Goal: Transaction & Acquisition: Purchase product/service

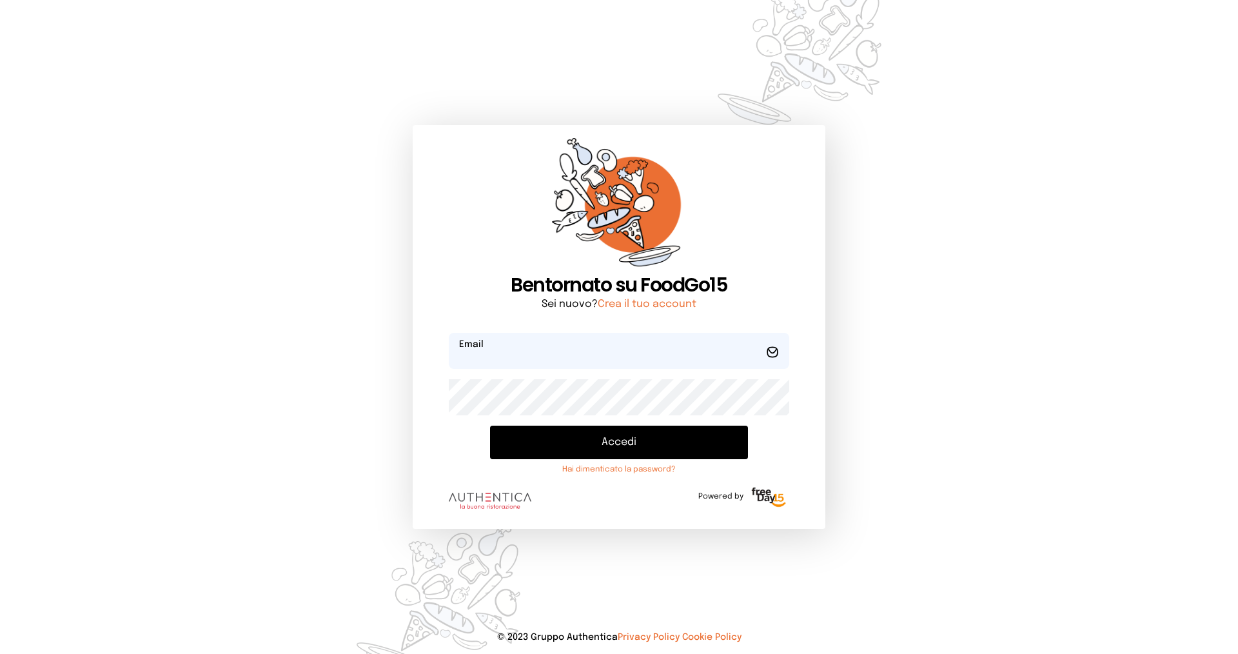
type input "**********"
click at [556, 433] on button "Accedi" at bounding box center [619, 442] width 258 height 34
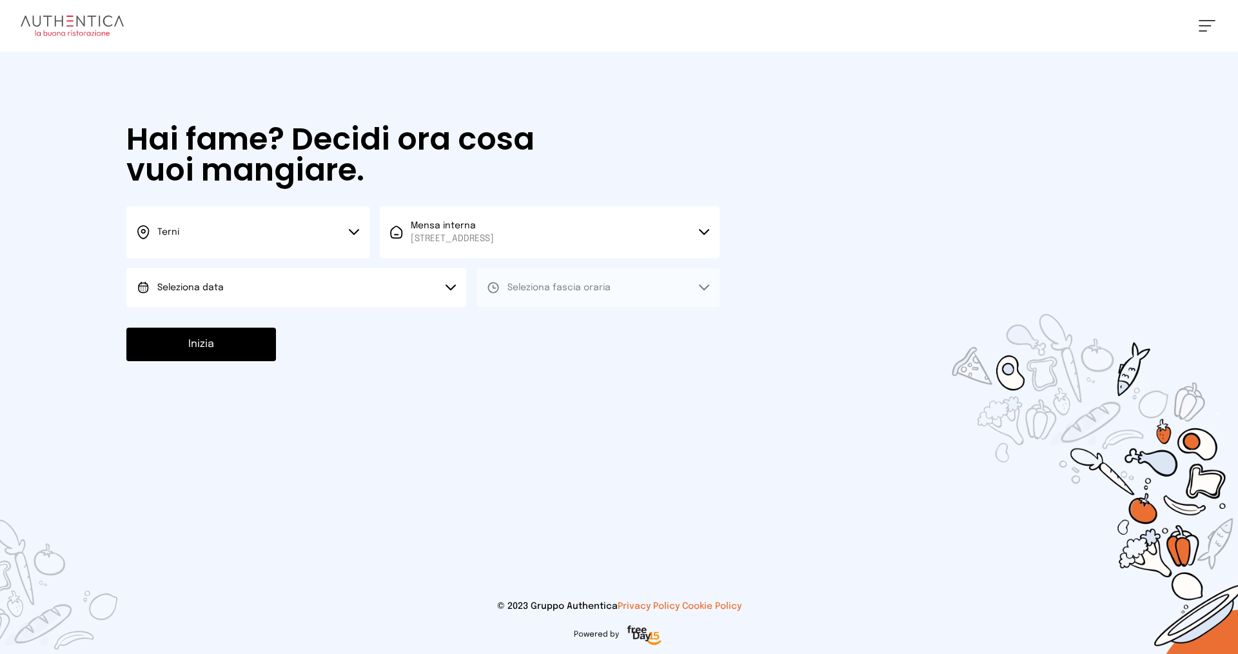
click at [426, 275] on button "Seleziona data" at bounding box center [296, 287] width 340 height 39
click at [373, 318] on li "[DATE], [DATE]" at bounding box center [296, 324] width 340 height 34
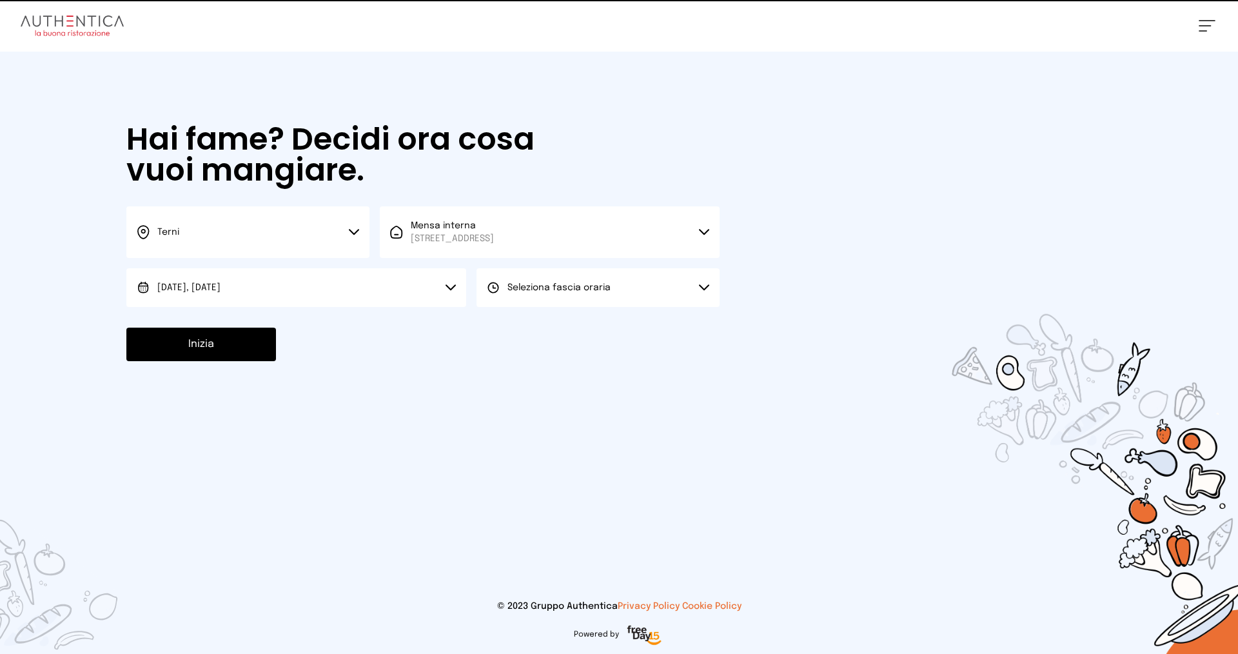
click at [563, 293] on span "Seleziona fascia oraria" at bounding box center [558, 287] width 103 height 13
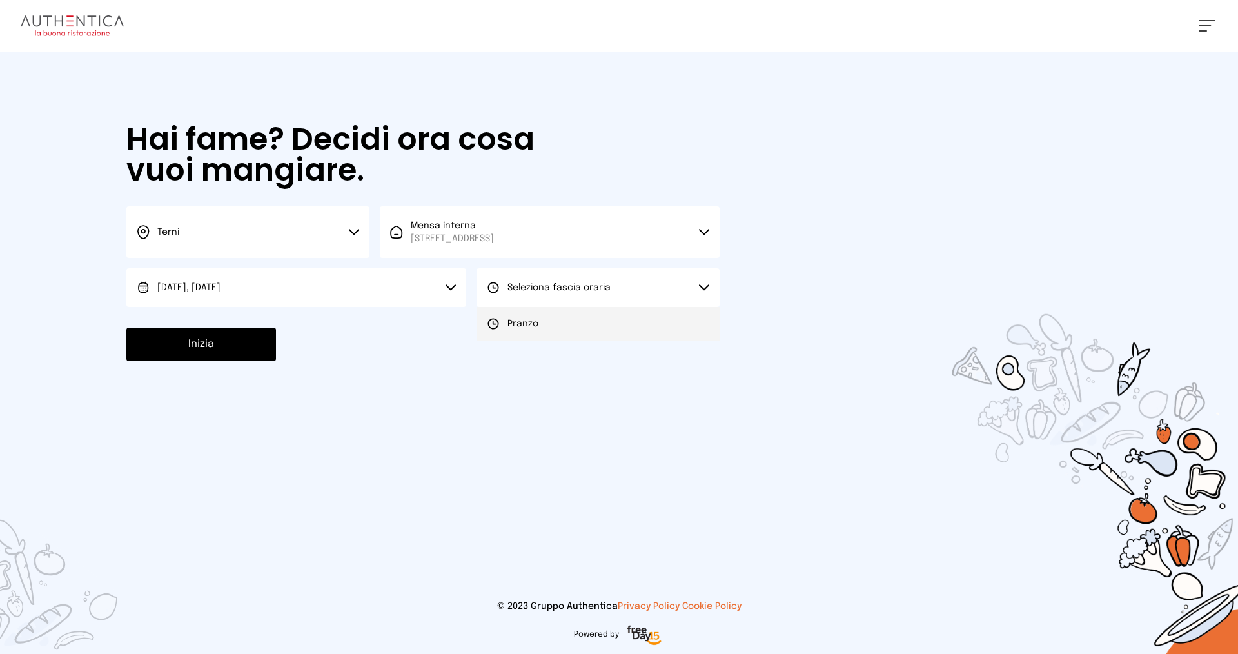
click at [548, 324] on li "Pranzo" at bounding box center [597, 324] width 243 height 34
click at [236, 340] on button "Inizia" at bounding box center [201, 344] width 150 height 34
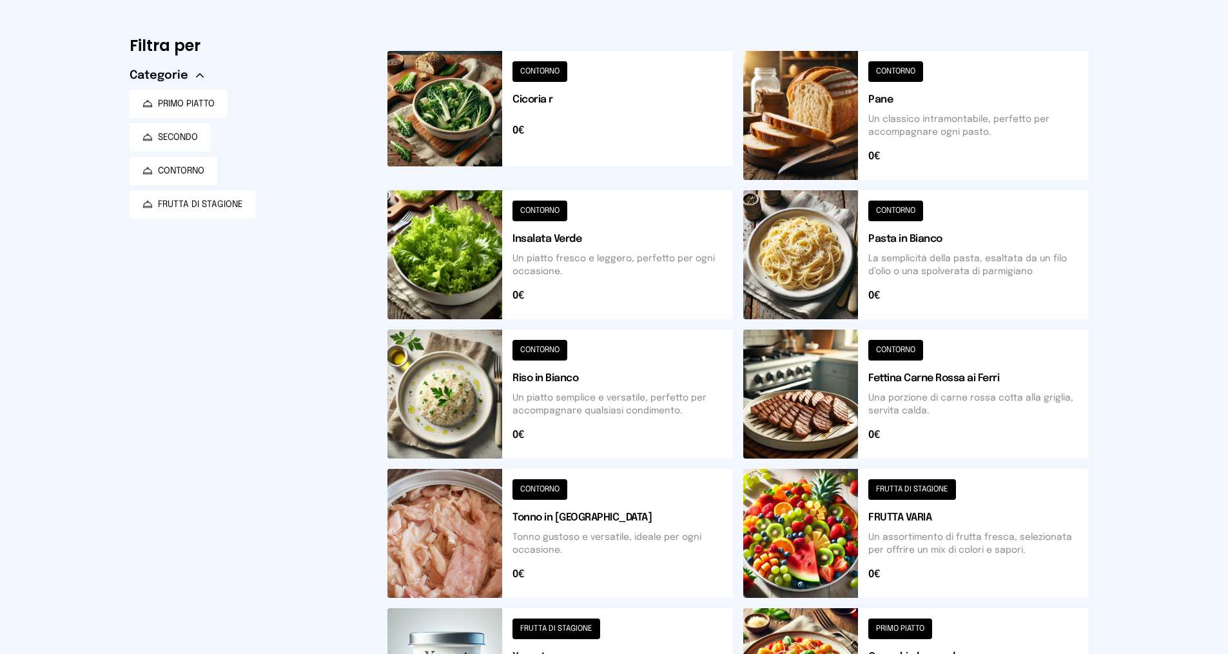
scroll to position [14, 0]
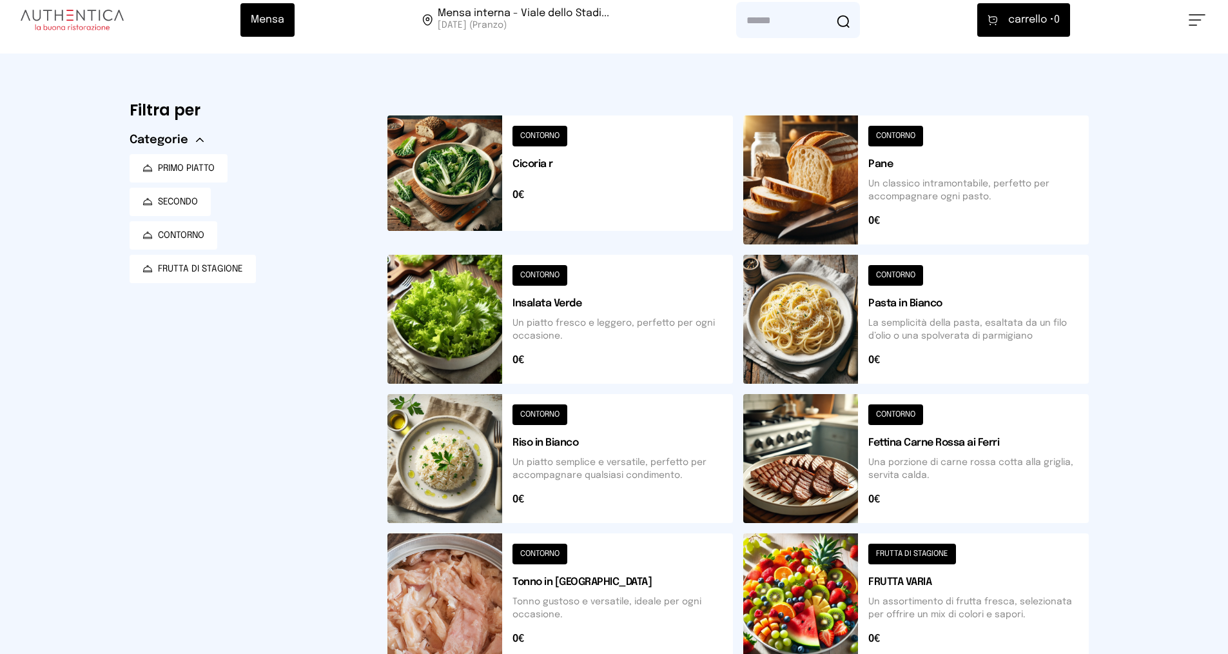
click at [534, 161] on button at bounding box center [560, 179] width 346 height 129
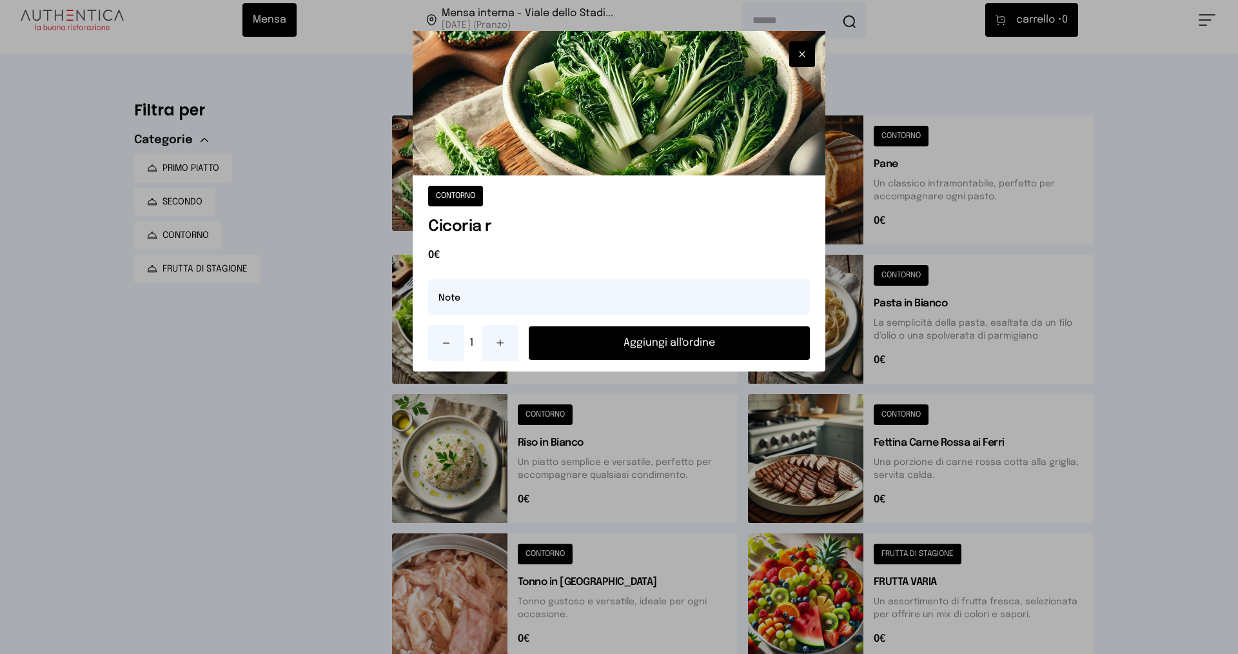
click at [566, 353] on button "Aggiungi all'ordine" at bounding box center [669, 343] width 281 height 34
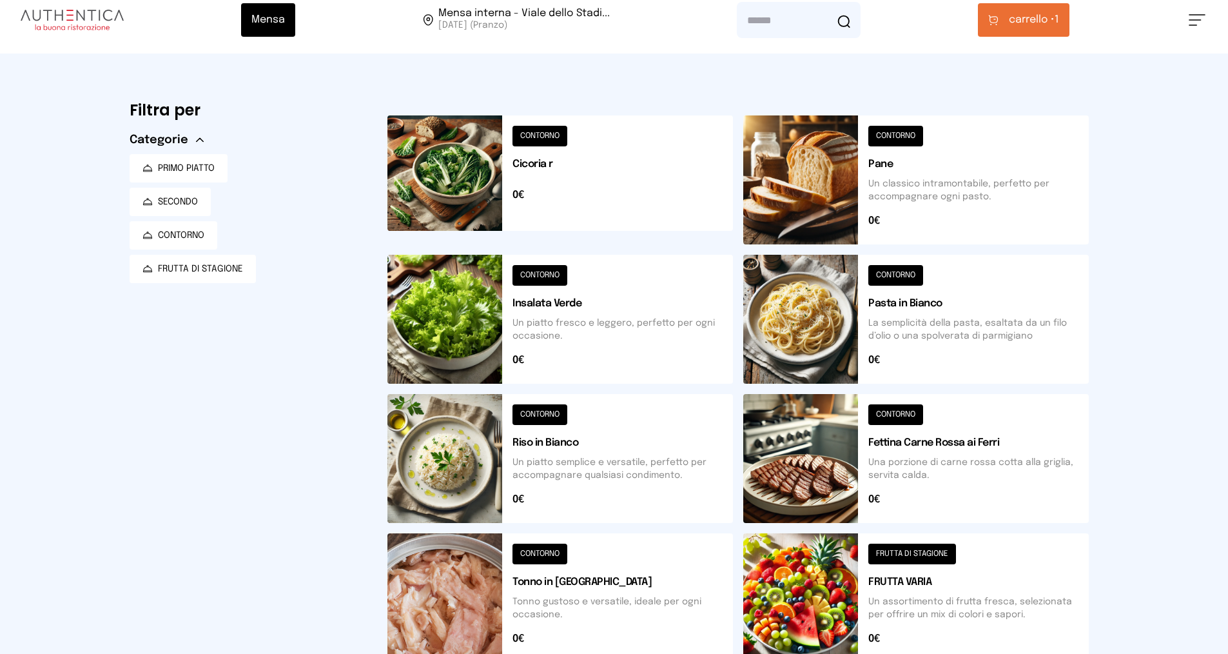
click at [949, 447] on button at bounding box center [916, 458] width 346 height 129
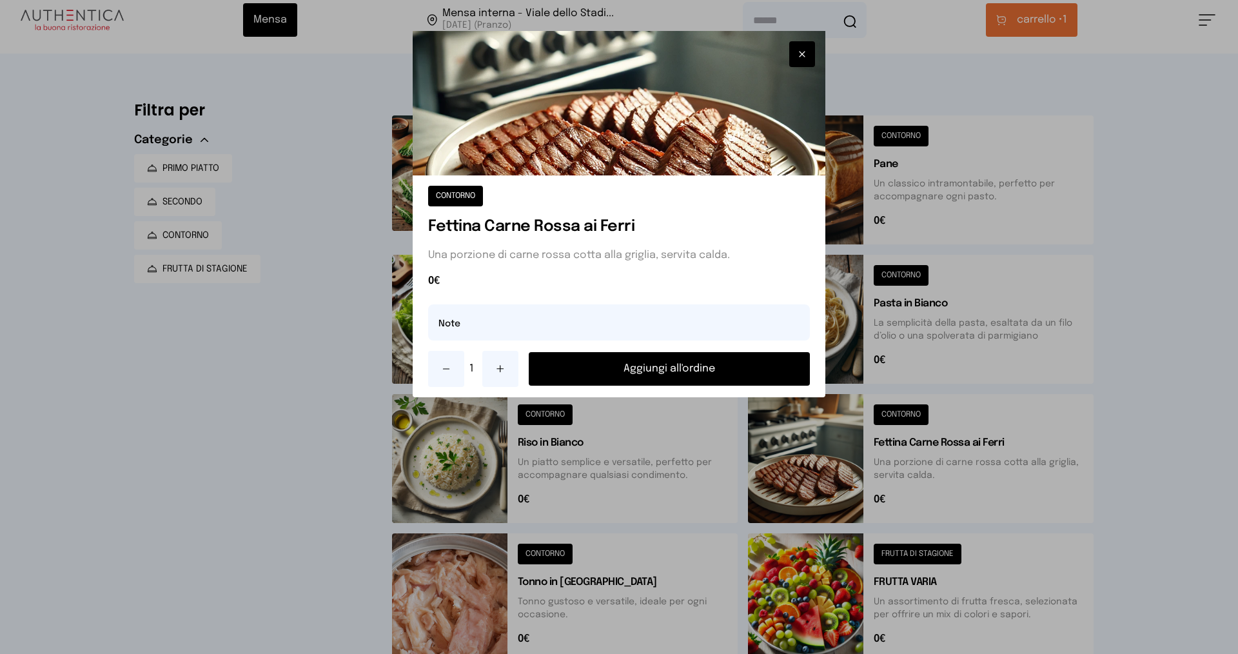
click at [643, 367] on button "Aggiungi all'ordine" at bounding box center [669, 369] width 281 height 34
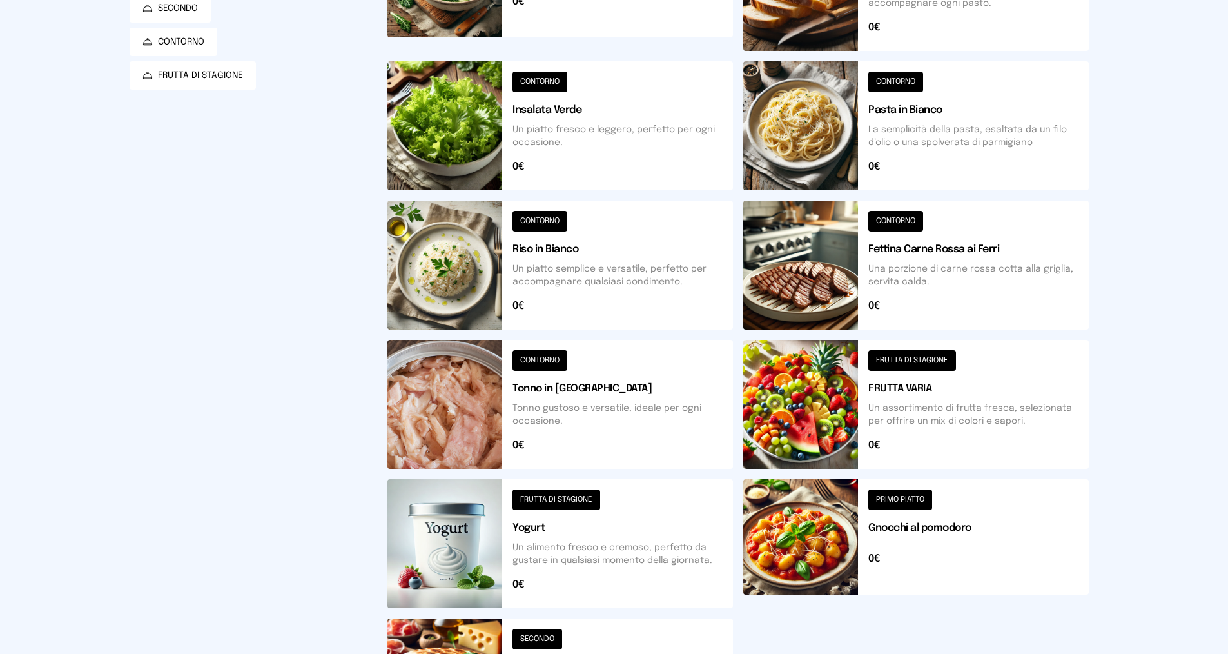
scroll to position [336, 0]
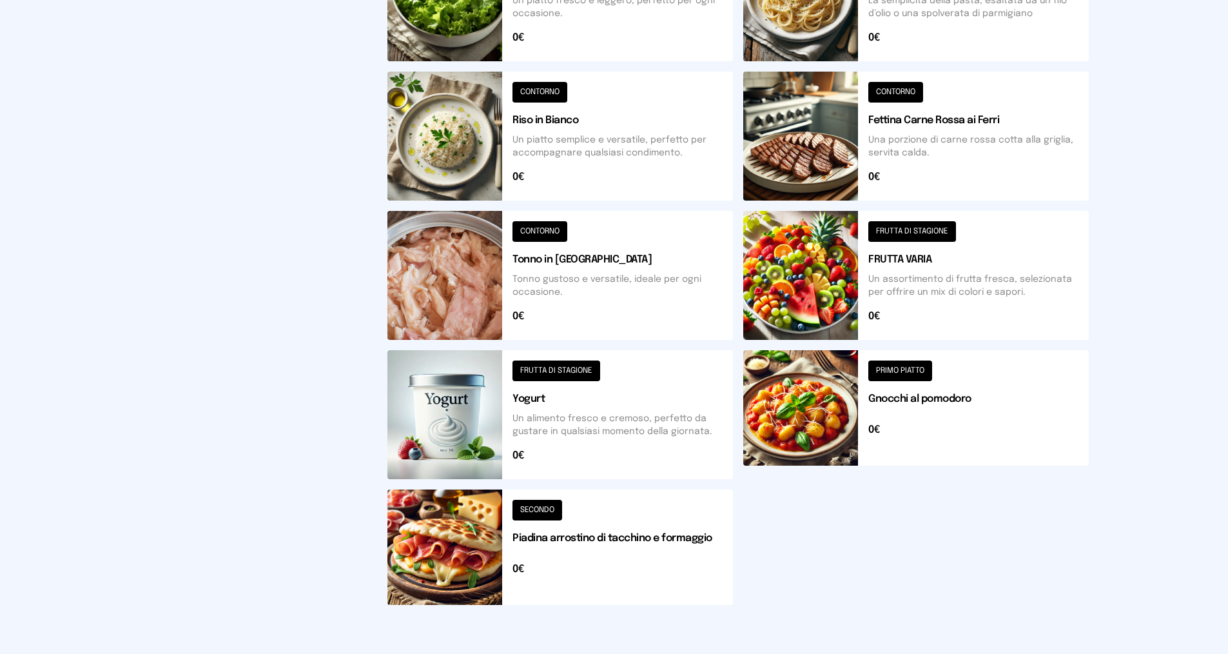
click at [895, 262] on button at bounding box center [916, 275] width 346 height 129
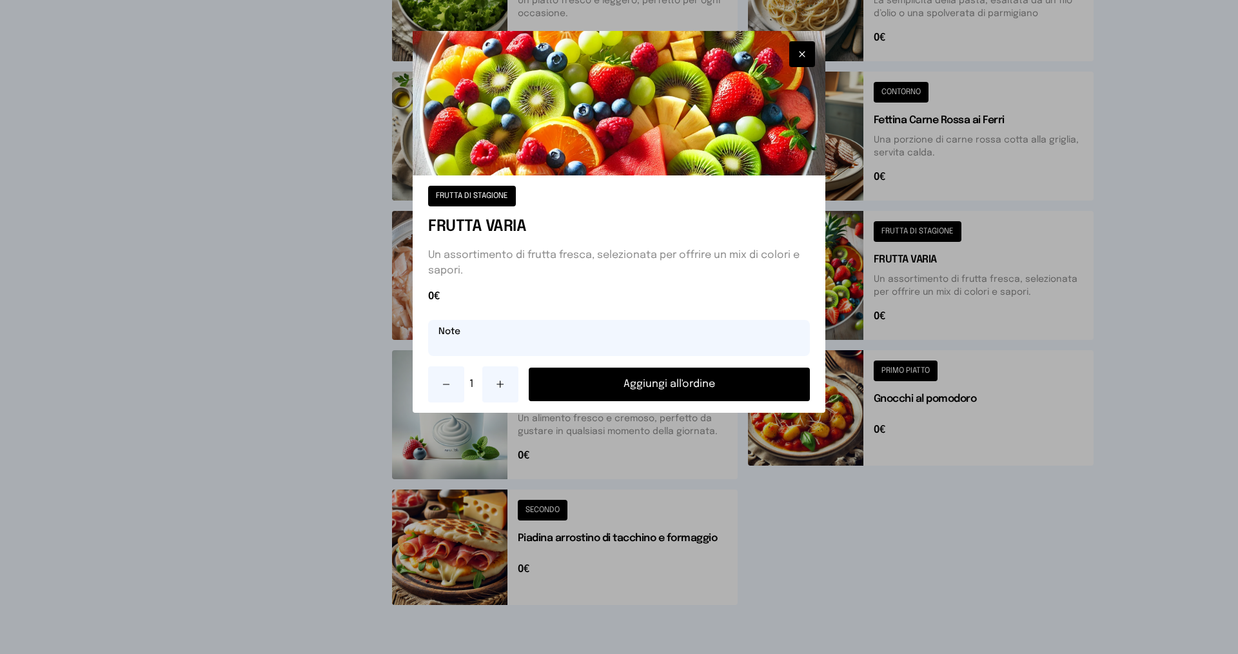
click at [544, 335] on input "text" at bounding box center [619, 338] width 382 height 36
type input "******"
click at [613, 380] on button "Aggiungi all'ordine" at bounding box center [669, 384] width 281 height 34
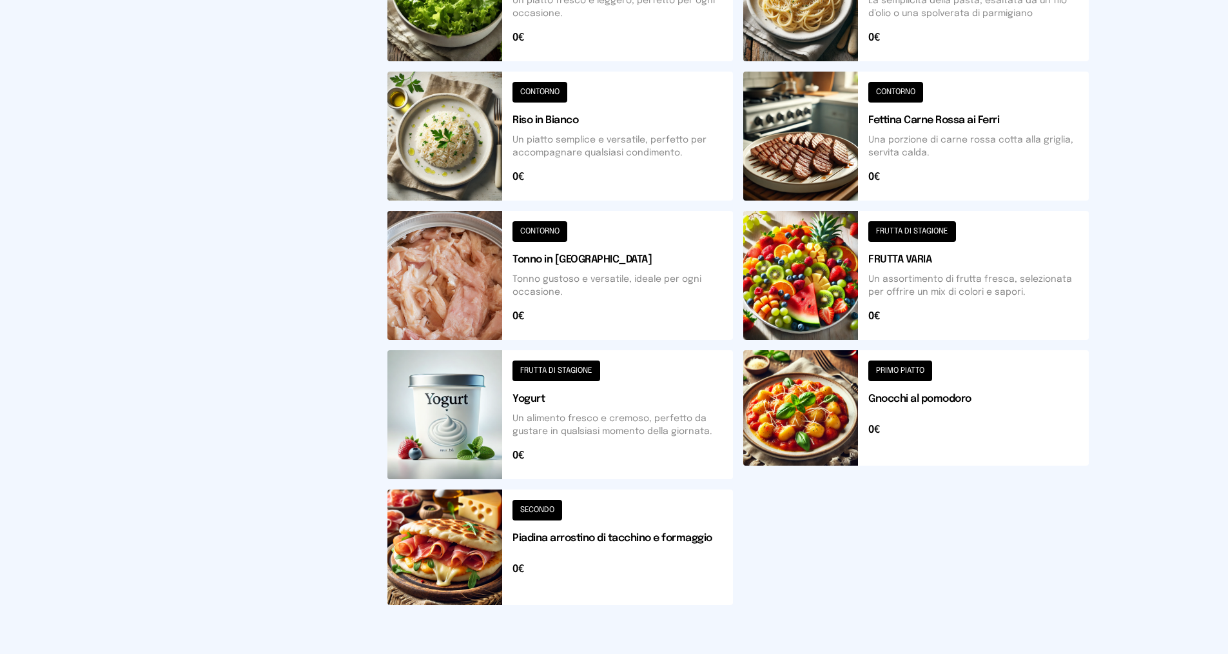
click at [543, 393] on button at bounding box center [560, 414] width 346 height 129
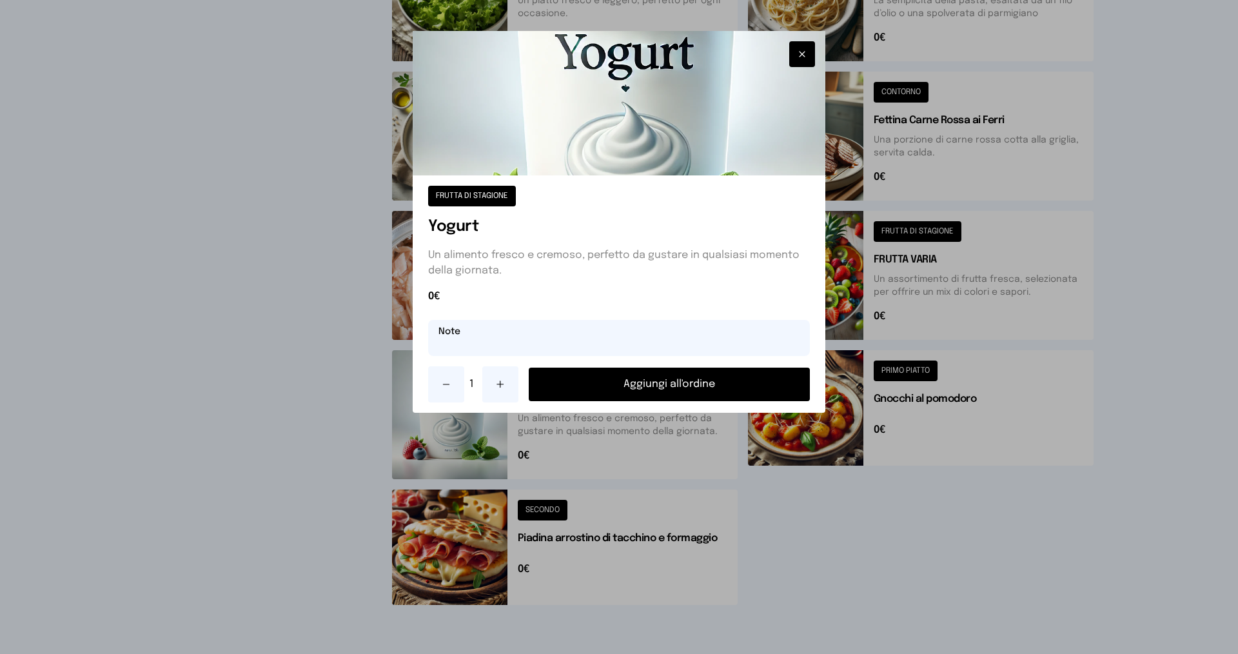
click at [481, 342] on input "text" at bounding box center [619, 338] width 382 height 36
type input "**********"
click at [587, 387] on button "Aggiungi all'ordine" at bounding box center [669, 384] width 281 height 34
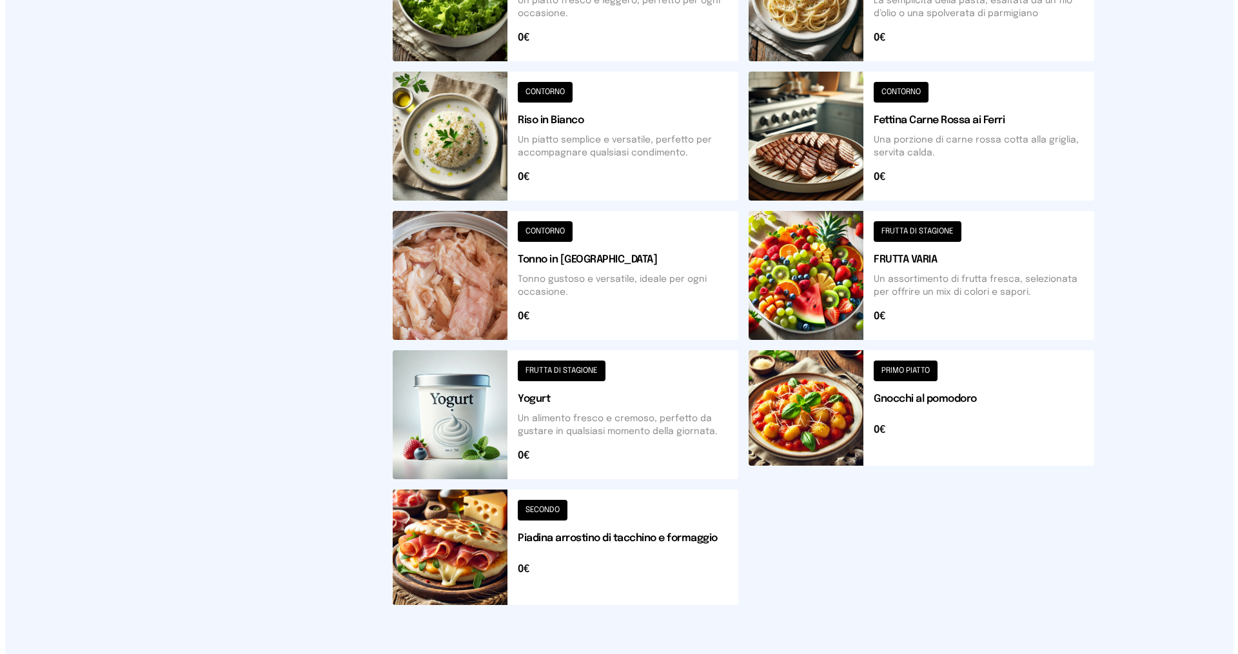
scroll to position [0, 0]
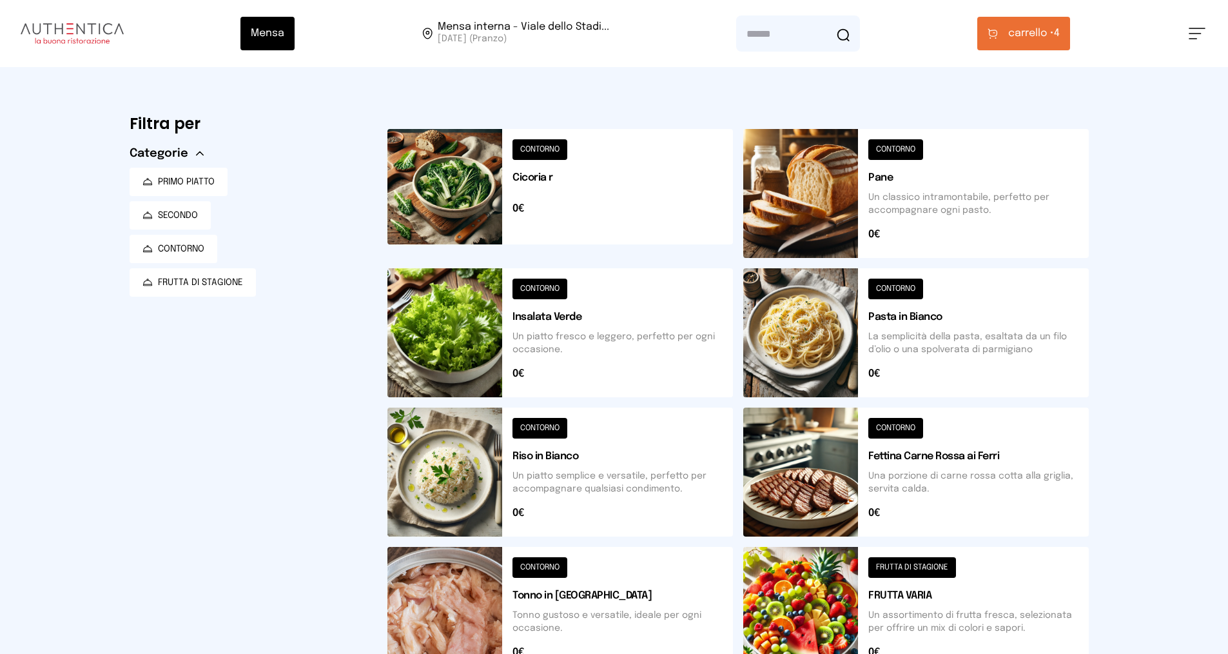
click at [1047, 29] on span "carrello •" at bounding box center [1031, 33] width 46 height 15
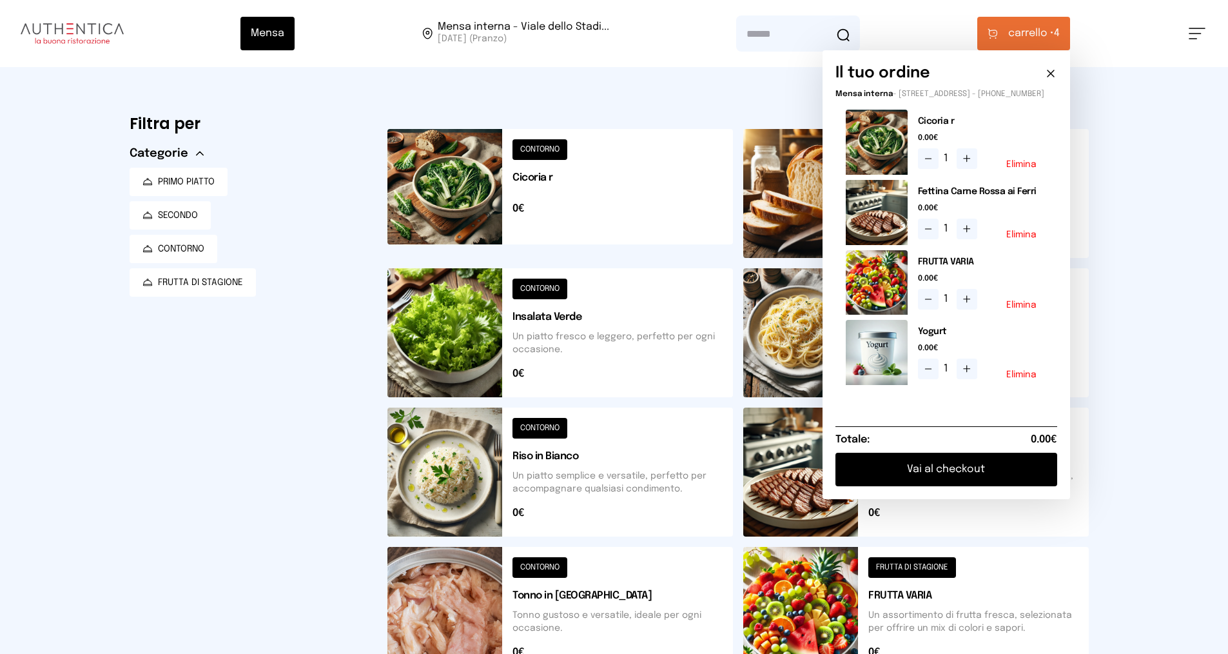
click at [948, 477] on button "Vai al checkout" at bounding box center [946, 470] width 222 height 34
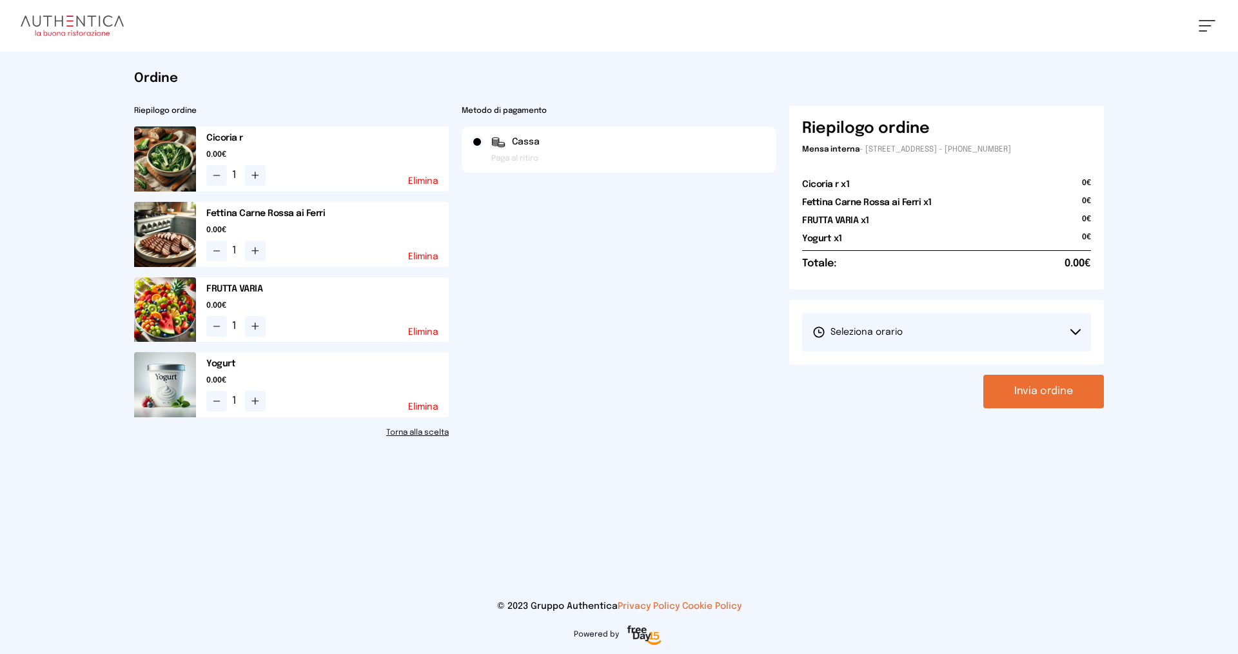
click at [859, 335] on span "Seleziona orario" at bounding box center [857, 332] width 90 height 13
click at [857, 363] on span "1° Turno (13:00 - 15:00)" at bounding box center [860, 368] width 97 height 13
click at [1024, 383] on button "Invia ordine" at bounding box center [1043, 392] width 121 height 34
